Goal: Information Seeking & Learning: Check status

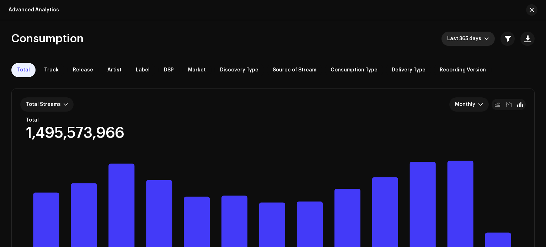
click at [470, 43] on span "Last 365 days" at bounding box center [465, 39] width 37 height 14
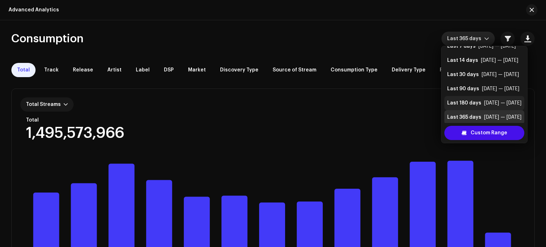
scroll to position [14, 0]
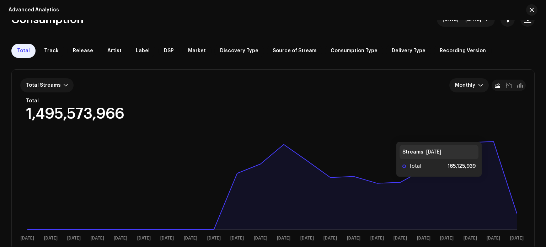
scroll to position [13, 0]
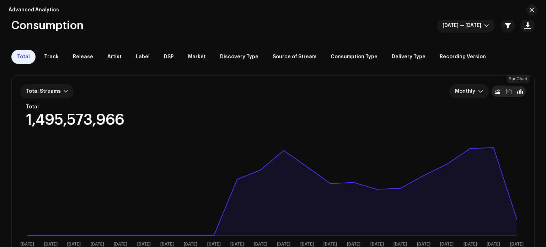
click at [523, 92] on div at bounding box center [520, 91] width 11 height 11
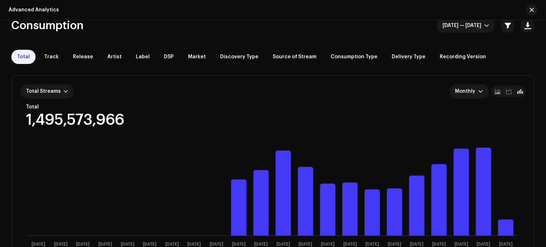
scroll to position [84, 0]
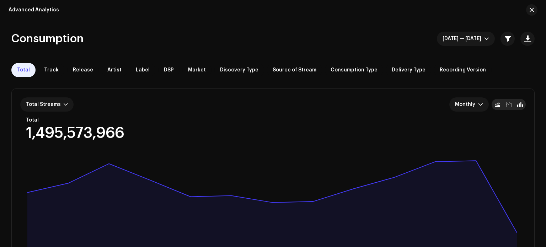
click at [521, 103] on div at bounding box center [520, 104] width 11 height 11
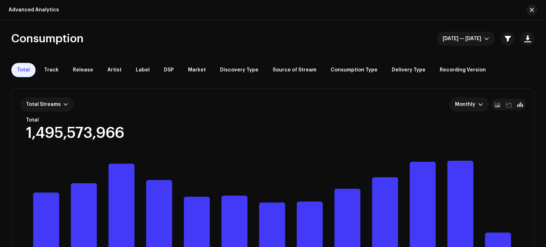
scroll to position [71, 0]
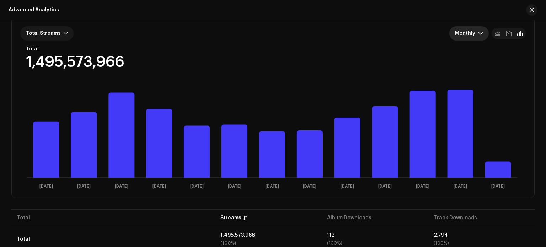
click at [468, 36] on span "Monthly" at bounding box center [466, 33] width 23 height 14
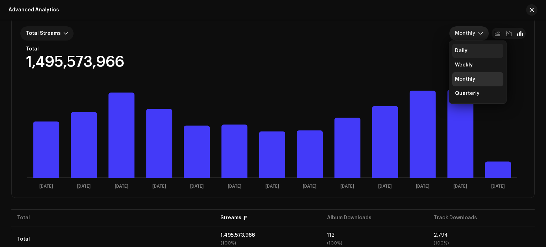
click at [468, 53] on div "Daily" at bounding box center [478, 50] width 46 height 7
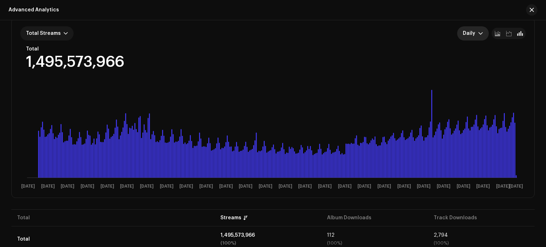
click at [478, 34] on icon "dropdown trigger" at bounding box center [480, 33] width 5 height 5
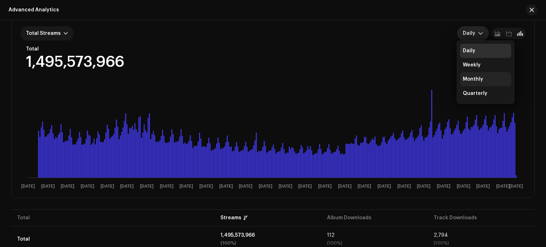
click at [471, 79] on div "Monthly" at bounding box center [473, 79] width 20 height 7
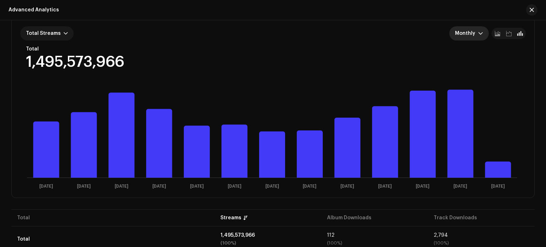
click at [472, 32] on span "Monthly" at bounding box center [466, 33] width 23 height 14
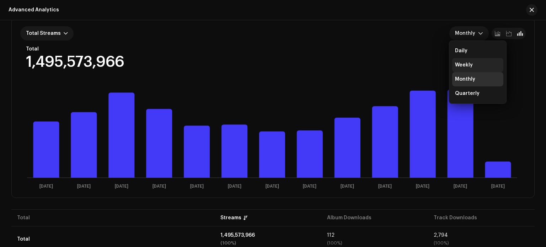
click at [467, 63] on div "Weekly" at bounding box center [464, 65] width 18 height 7
